Goal: Check status: Check status

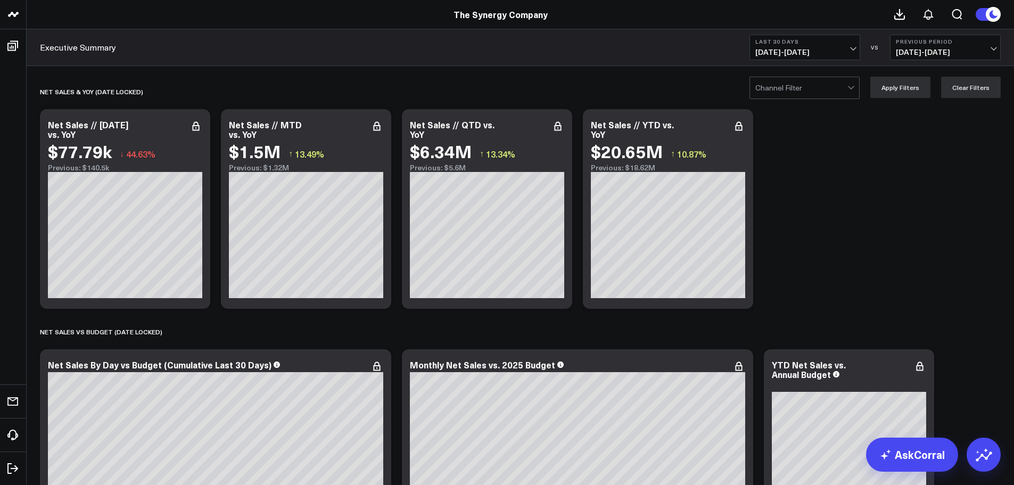
click at [856, 89] on div at bounding box center [851, 87] width 9 height 21
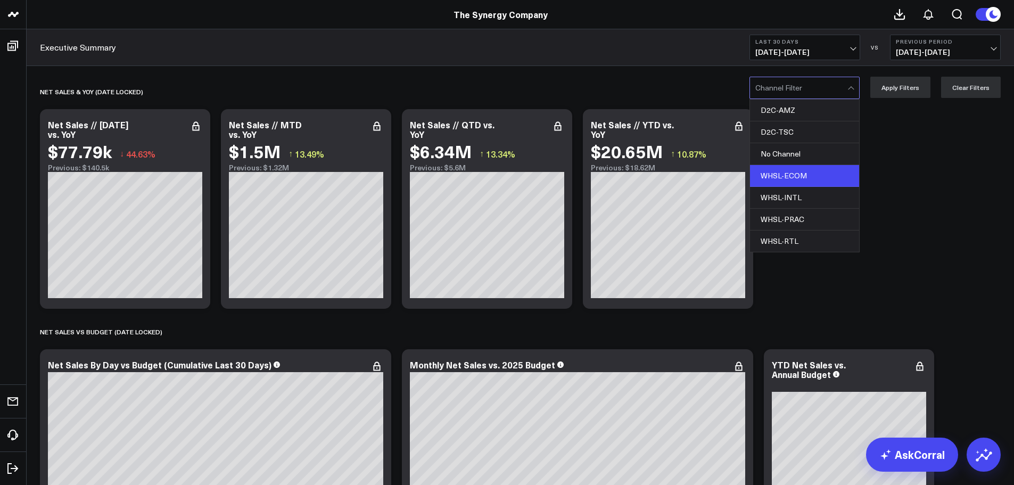
click at [814, 175] on div "WHSL-ECOM" at bounding box center [804, 176] width 109 height 22
click at [905, 88] on button "Apply Filters" at bounding box center [900, 87] width 60 height 21
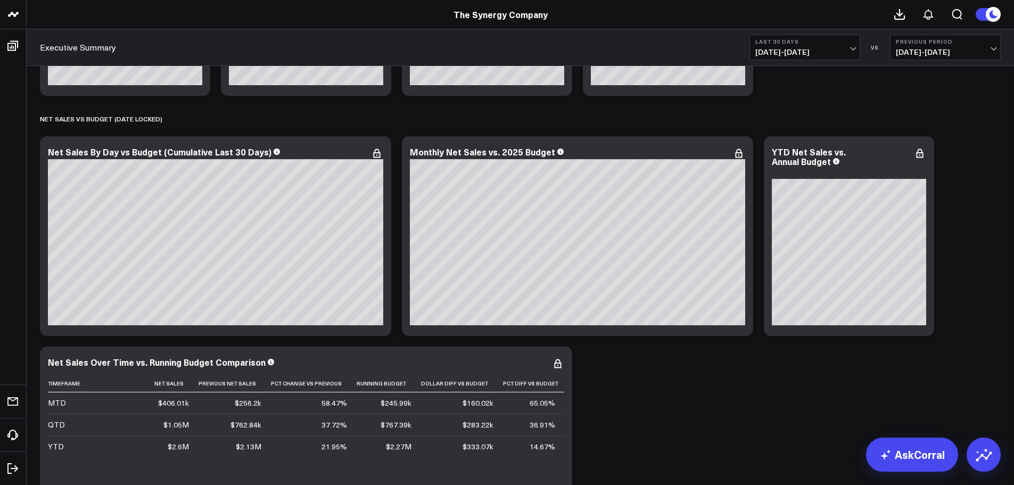
scroll to position [160, 0]
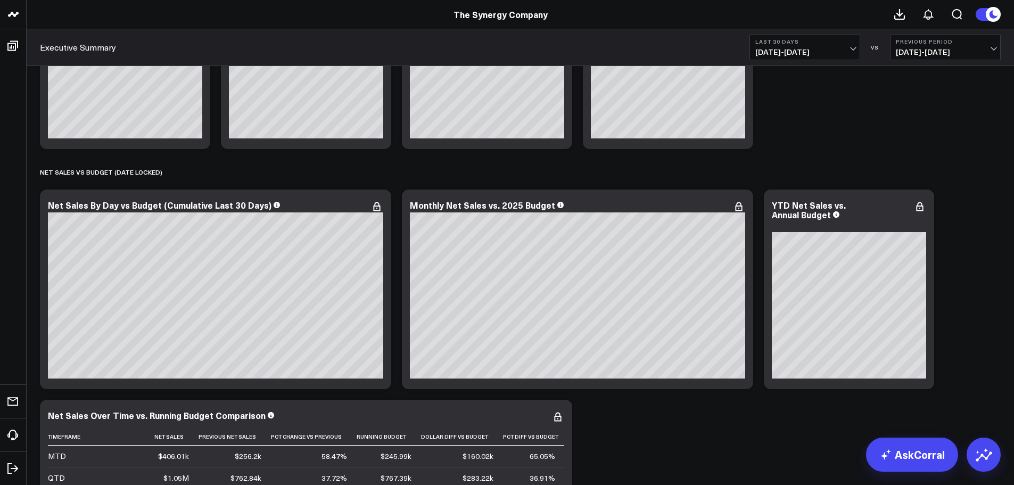
click at [854, 48] on span "[DATE] - [DATE]" at bounding box center [804, 52] width 99 height 9
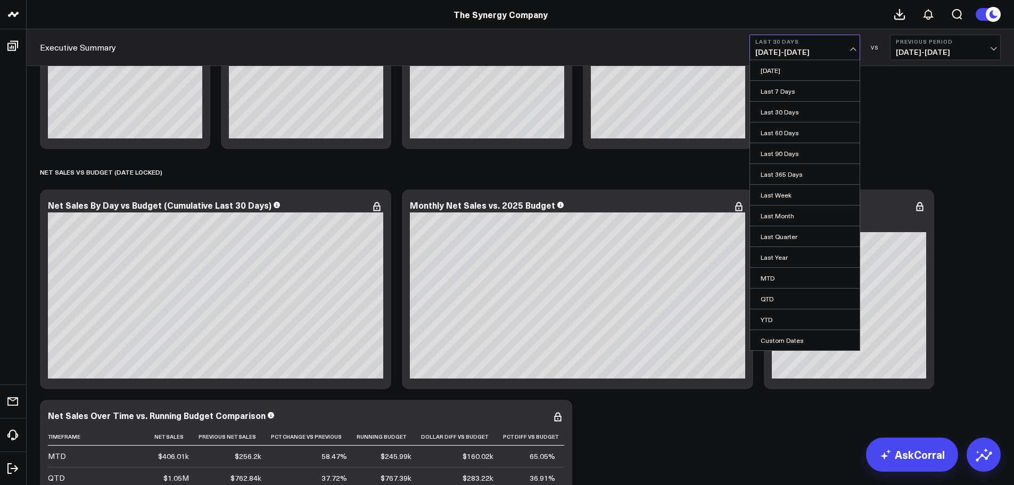
click at [854, 48] on span "[DATE] - [DATE]" at bounding box center [804, 52] width 99 height 9
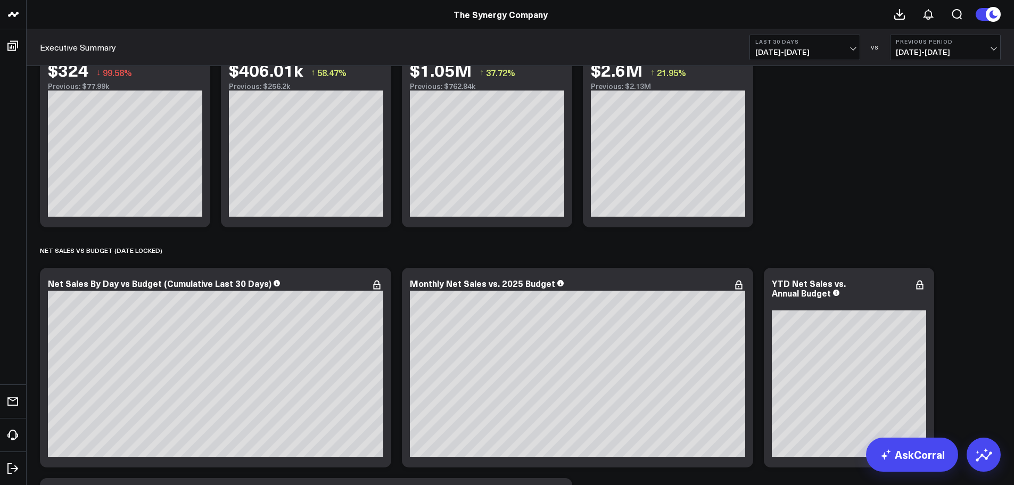
scroll to position [0, 0]
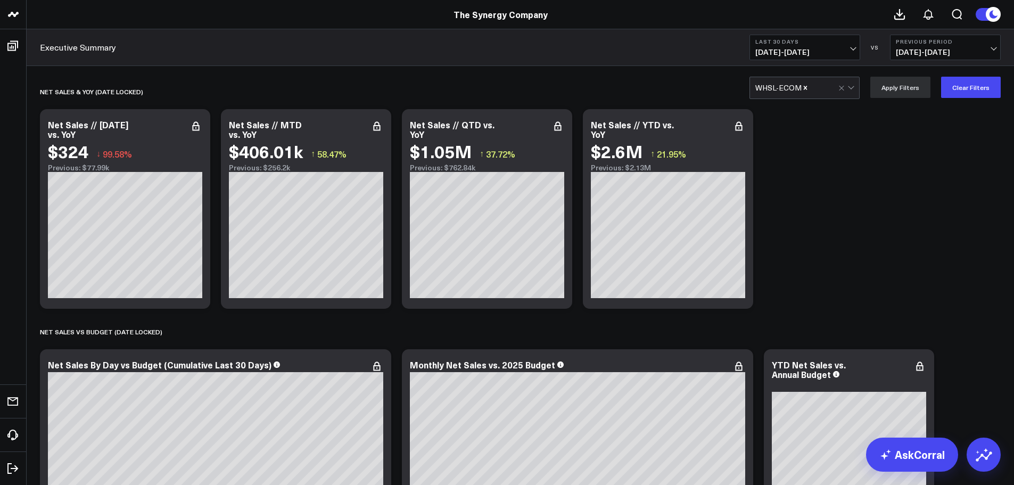
click at [856, 87] on div at bounding box center [847, 87] width 18 height 21
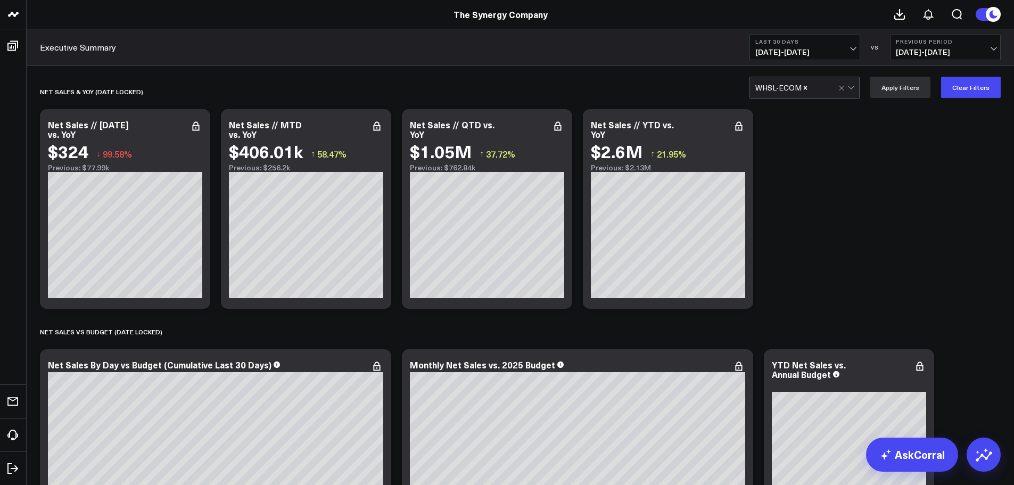
click at [854, 43] on button "Last 30 Days [DATE] - [DATE]" at bounding box center [804, 48] width 111 height 26
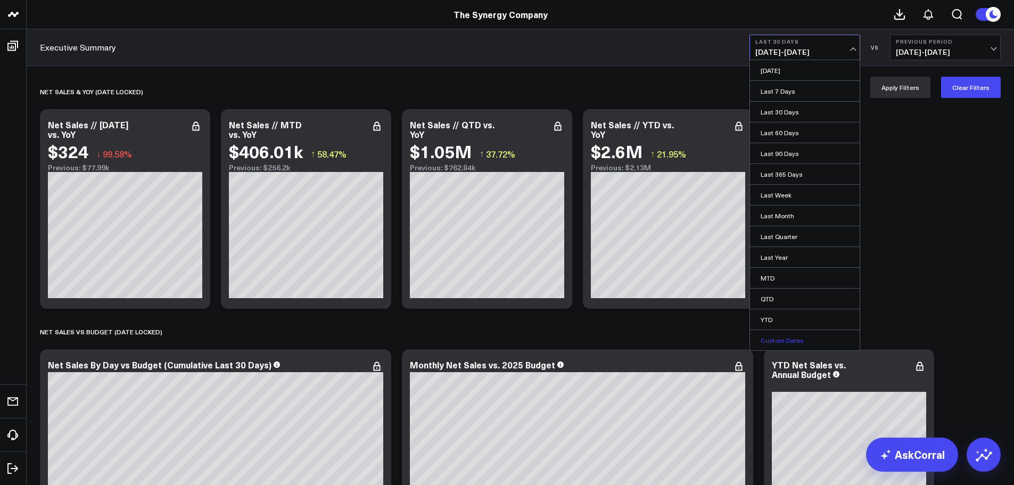
click at [801, 342] on link "Custom Dates" at bounding box center [805, 340] width 110 height 20
select select "8"
select select "2025"
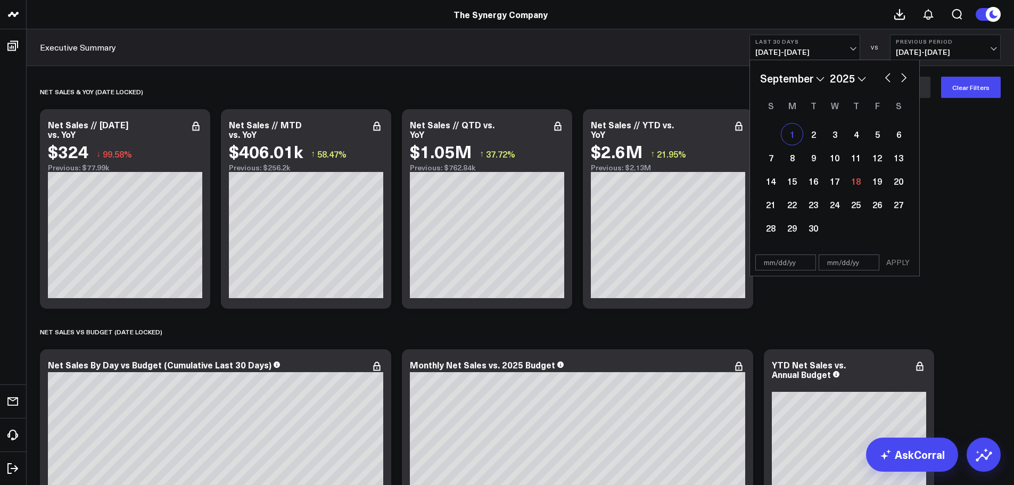
click at [796, 130] on div "1" at bounding box center [791, 133] width 21 height 21
type input "[DATE]"
select select "8"
select select "2025"
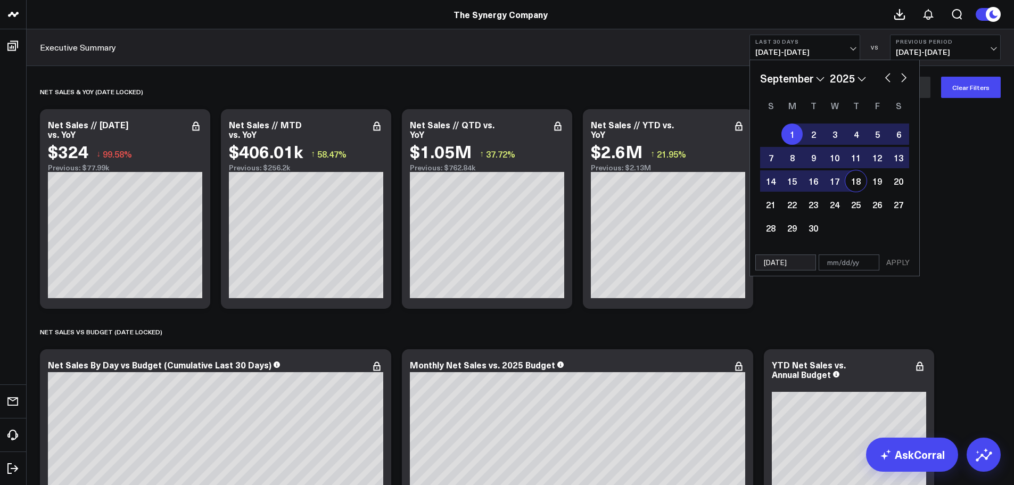
click at [856, 180] on div "18" at bounding box center [855, 180] width 21 height 21
type input "[DATE]"
select select "8"
select select "2025"
click at [899, 265] on button "APPLY" at bounding box center [898, 262] width 32 height 16
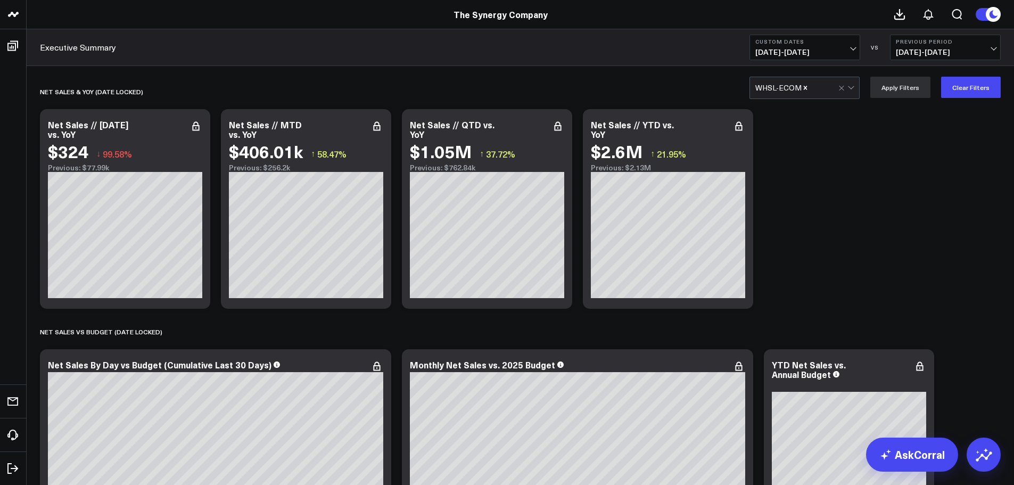
click at [993, 48] on span "[DATE] - [DATE]" at bounding box center [945, 52] width 99 height 9
click at [937, 153] on link "Custom Dates" at bounding box center [946, 153] width 110 height 20
select select "8"
select select "2025"
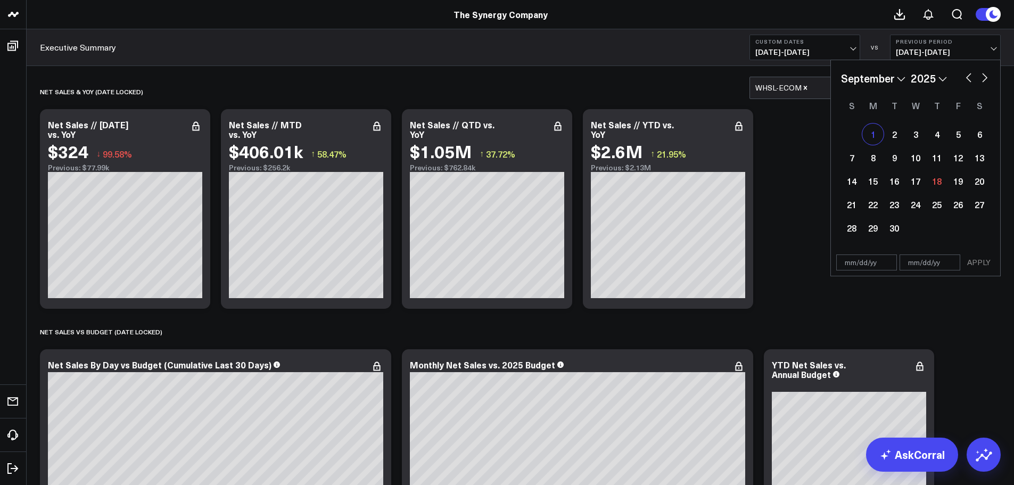
click at [878, 132] on div "1" at bounding box center [872, 133] width 21 height 21
type input "[DATE]"
select select "8"
select select "2025"
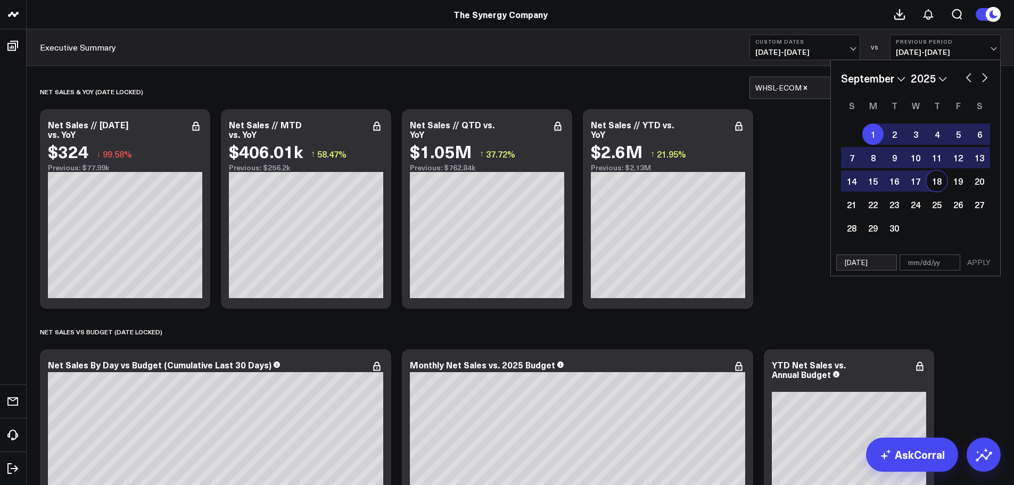
click at [939, 184] on div "18" at bounding box center [936, 180] width 21 height 21
type input "[DATE]"
select select "8"
select select "2025"
click at [978, 264] on button "APPLY" at bounding box center [979, 262] width 32 height 16
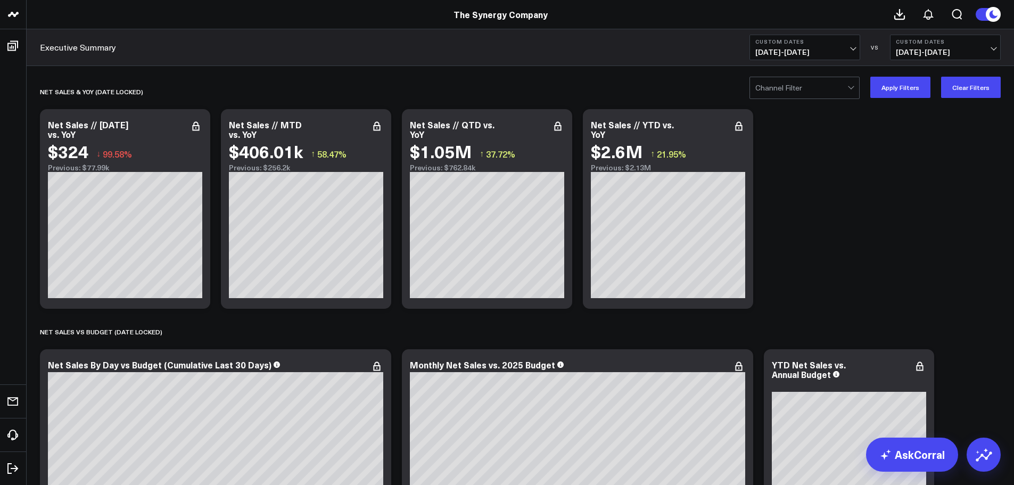
click at [856, 88] on div at bounding box center [851, 87] width 9 height 21
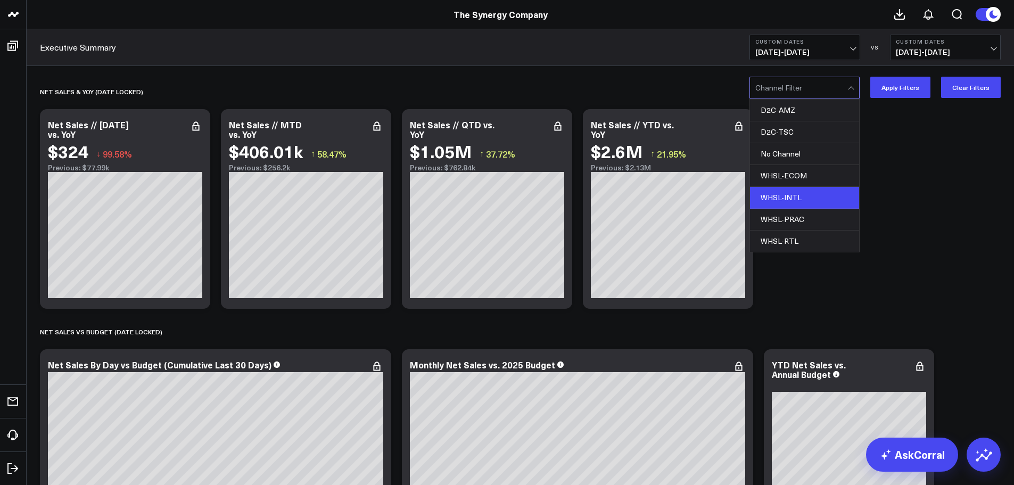
drag, startPoint x: 810, startPoint y: 197, endPoint x: 819, endPoint y: 191, distance: 11.8
click at [810, 197] on div "WHSL-INTL" at bounding box center [804, 198] width 109 height 22
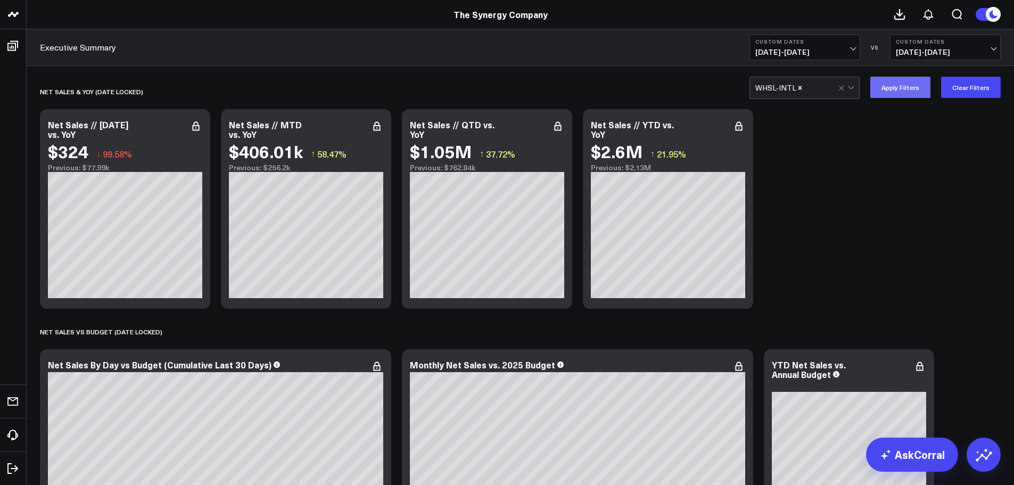
click at [906, 87] on button "Apply Filters" at bounding box center [900, 87] width 60 height 21
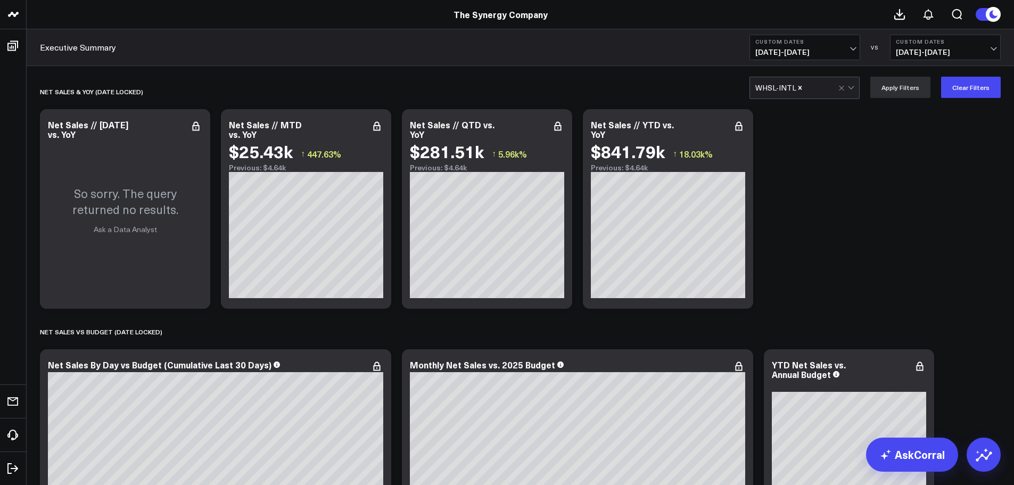
click at [838, 86] on div at bounding box center [821, 87] width 35 height 21
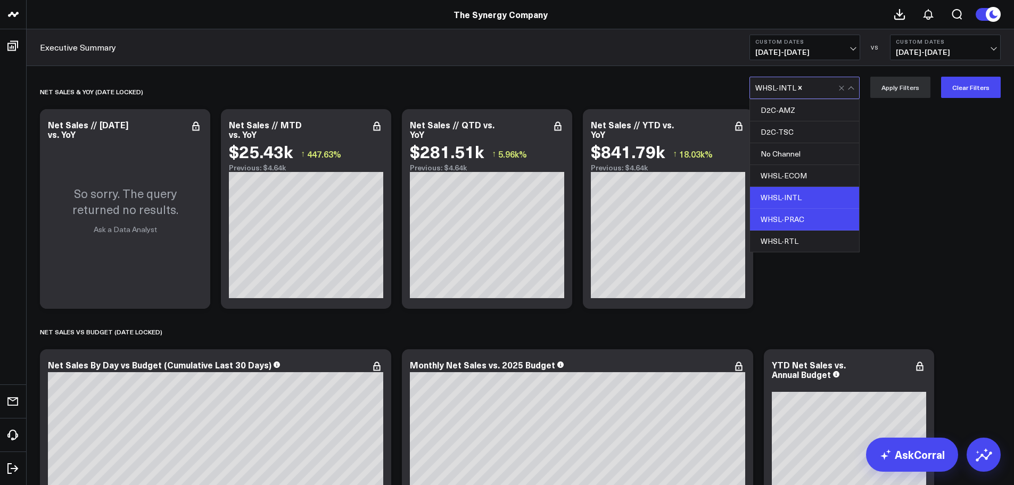
click at [810, 217] on div "WHSL-PRAC" at bounding box center [804, 220] width 109 height 22
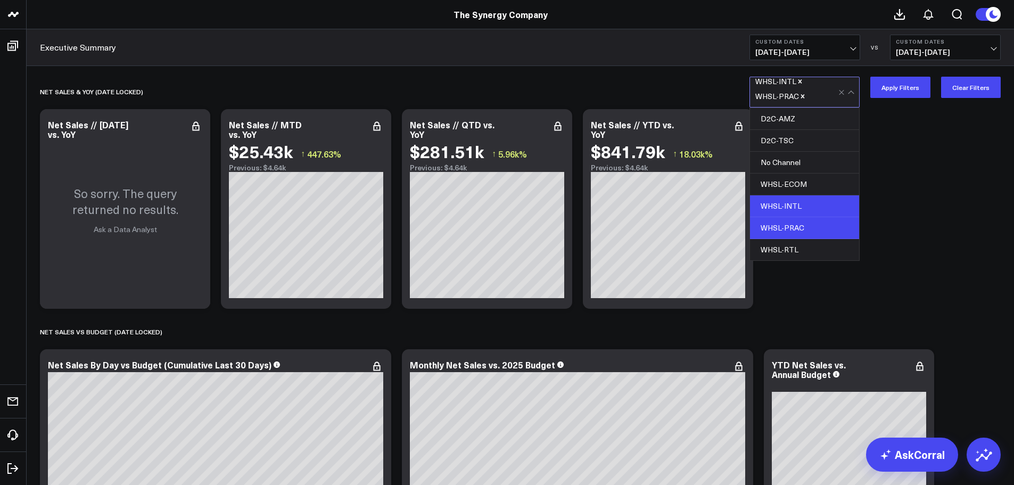
click at [803, 202] on div "WHSL-INTL" at bounding box center [804, 206] width 109 height 22
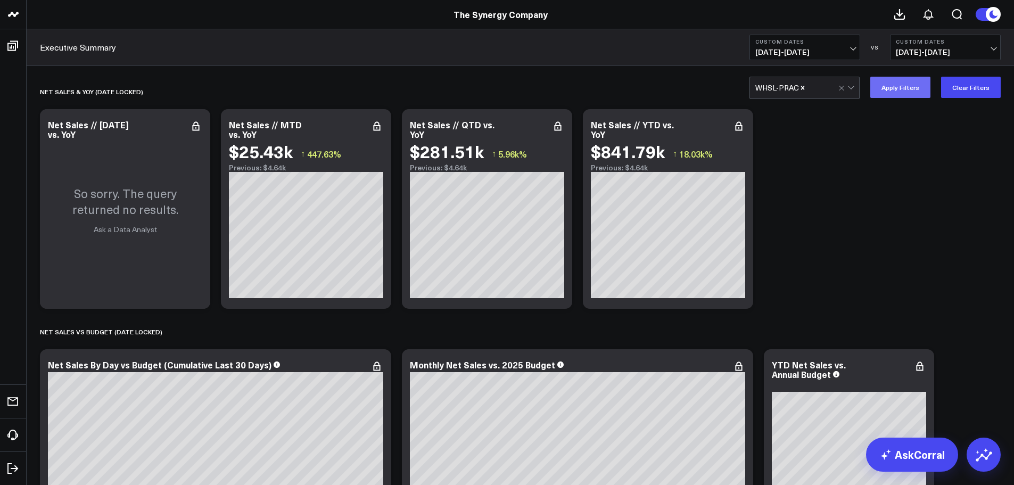
click at [912, 89] on button "Apply Filters" at bounding box center [900, 87] width 60 height 21
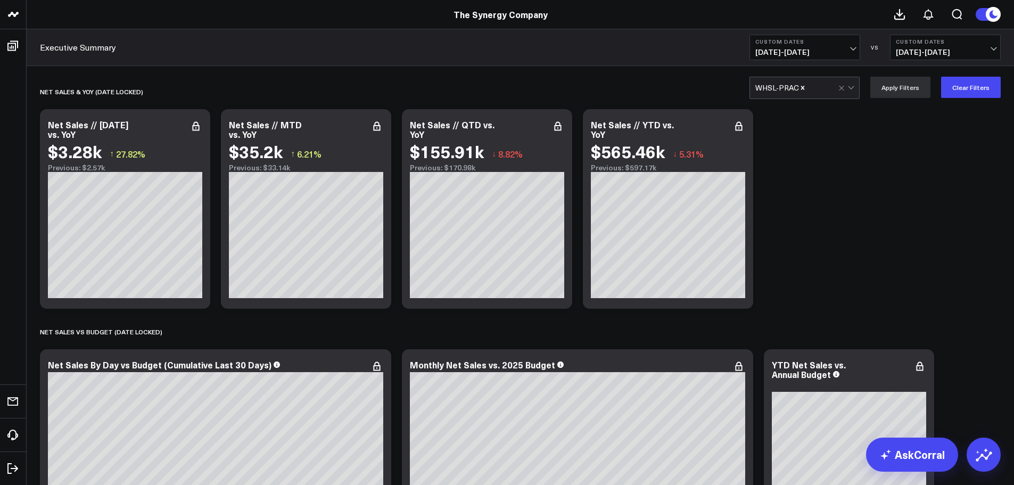
click at [838, 92] on div at bounding box center [822, 87] width 32 height 21
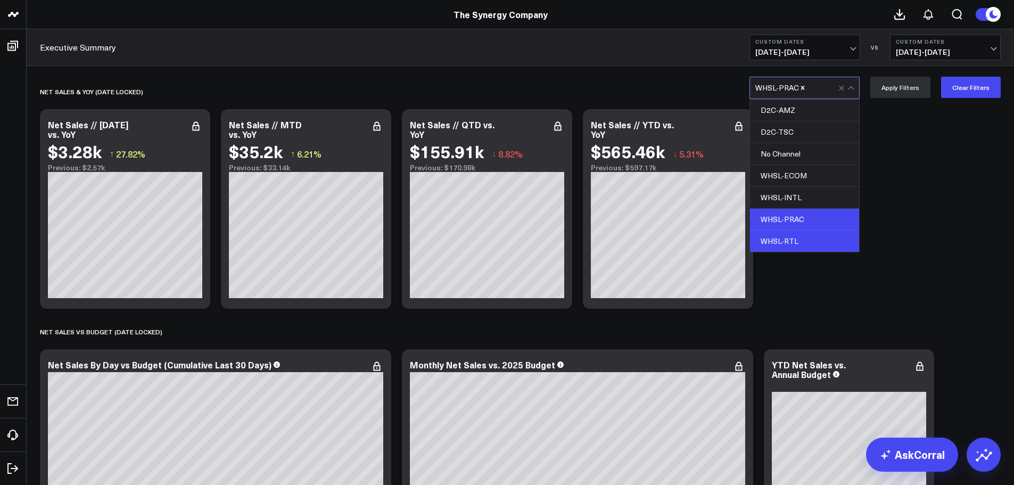
click at [788, 236] on div "WHSL-RTL" at bounding box center [804, 240] width 109 height 21
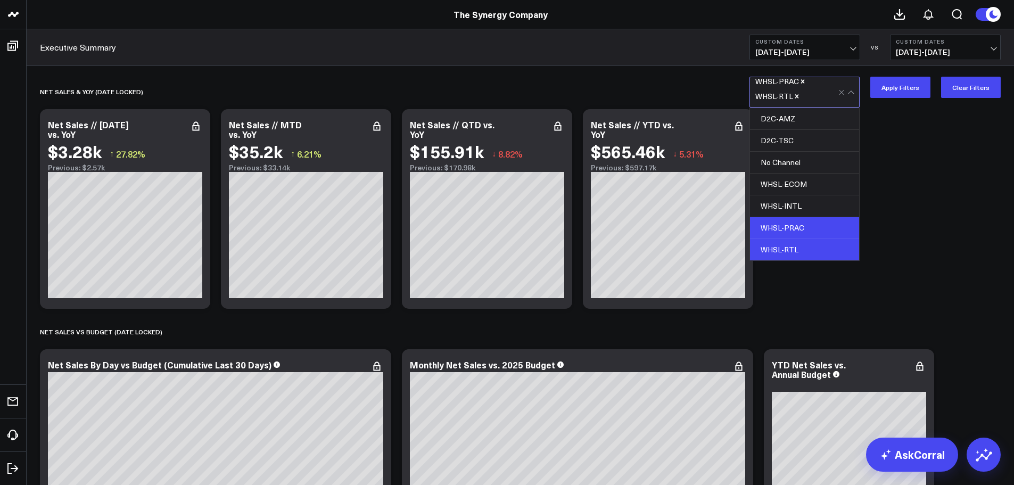
click at [788, 220] on div "WHSL-PRAC" at bounding box center [804, 228] width 109 height 22
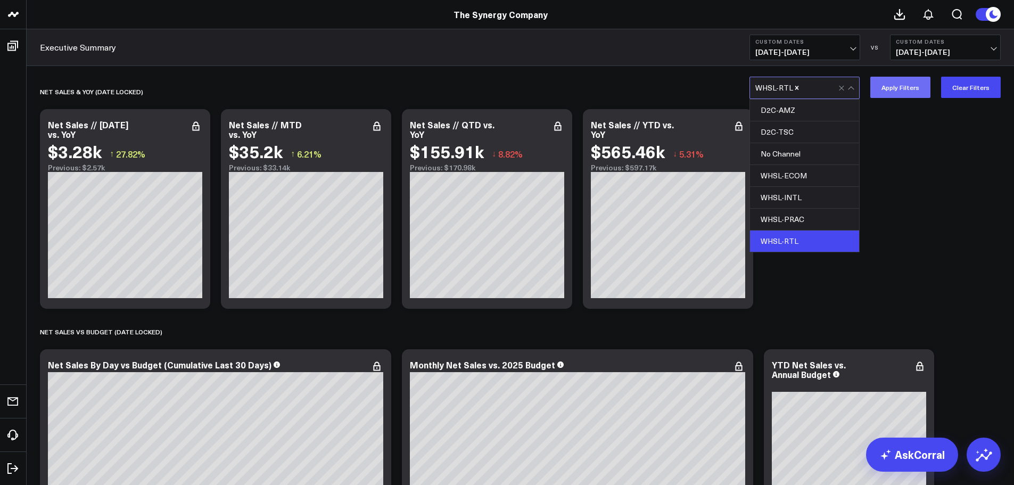
click at [898, 87] on button "Apply Filters" at bounding box center [900, 87] width 60 height 21
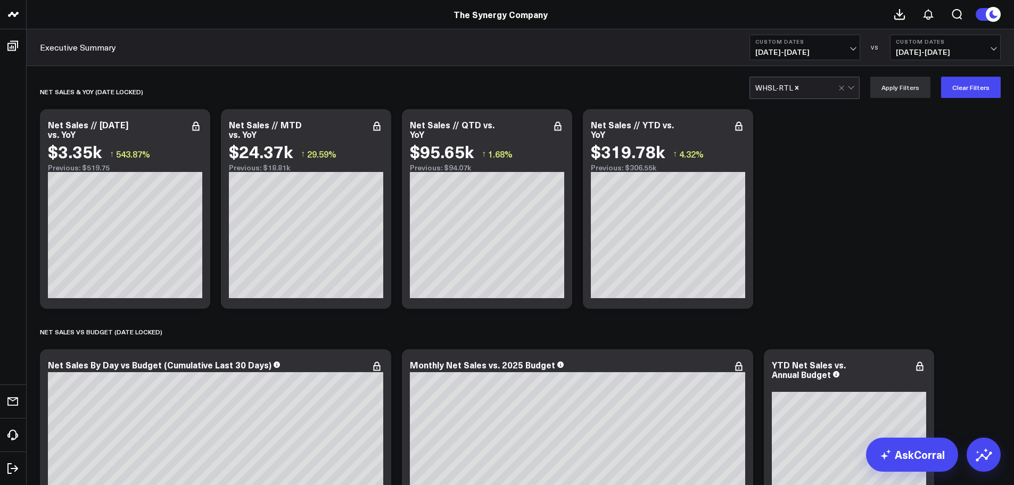
click at [838, 87] on div at bounding box center [820, 87] width 38 height 21
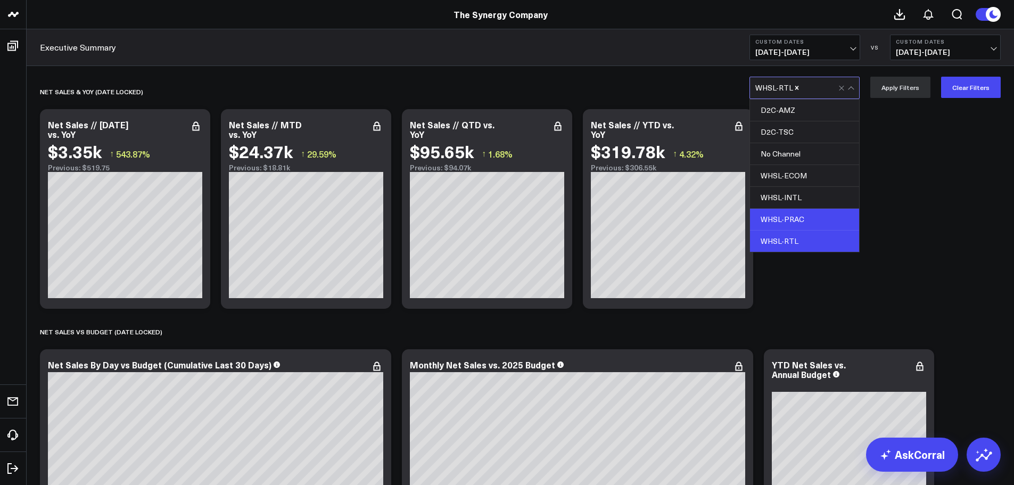
click at [796, 217] on div "WHSL-PRAC" at bounding box center [804, 220] width 109 height 22
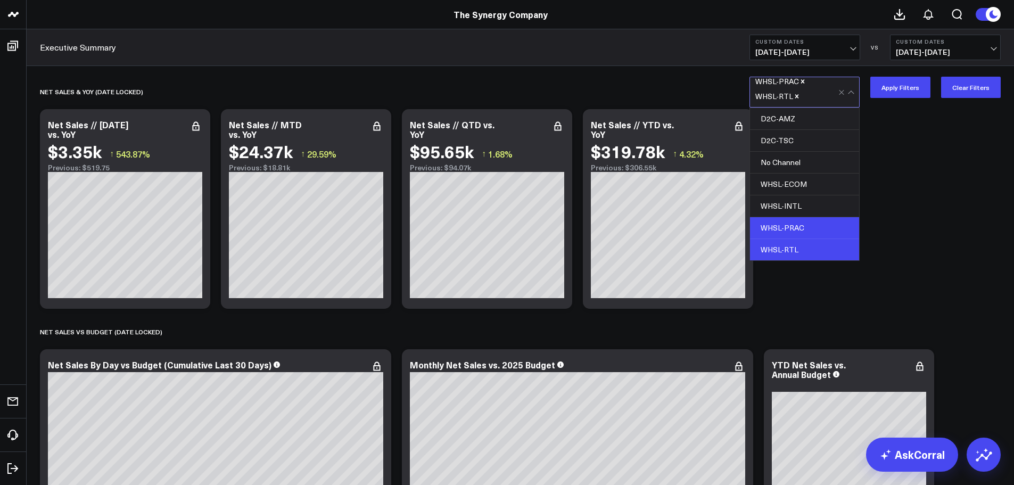
click at [790, 246] on div "WHSL-RTL" at bounding box center [804, 249] width 109 height 21
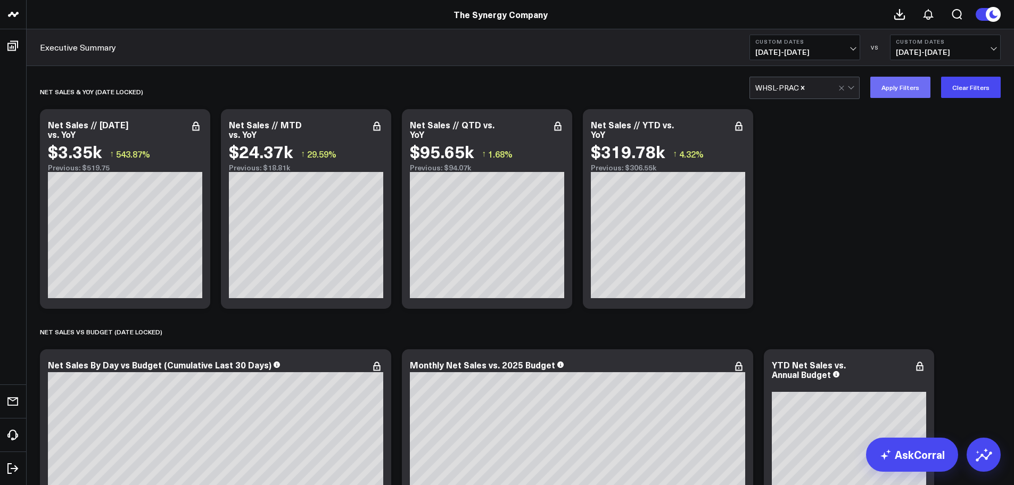
drag, startPoint x: 900, startPoint y: 80, endPoint x: 902, endPoint y: 85, distance: 5.6
click at [900, 79] on button "Apply Filters" at bounding box center [900, 87] width 60 height 21
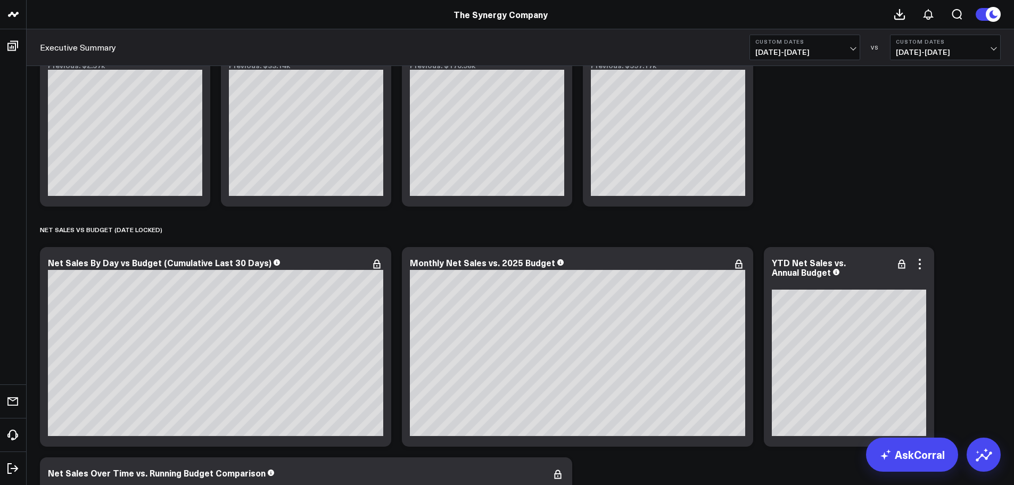
scroll to position [106, 0]
